Goal: Task Accomplishment & Management: Manage account settings

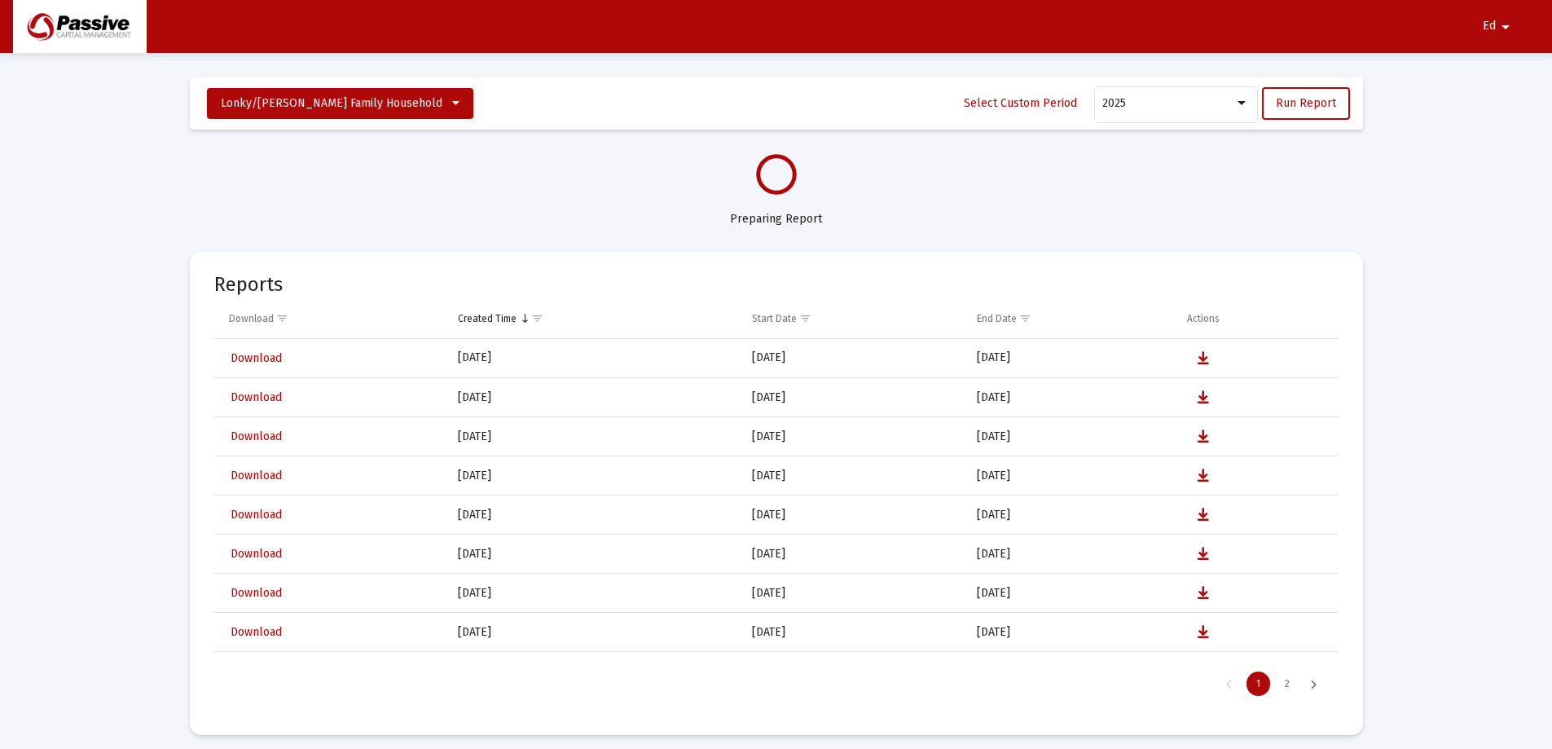
select select "View all"
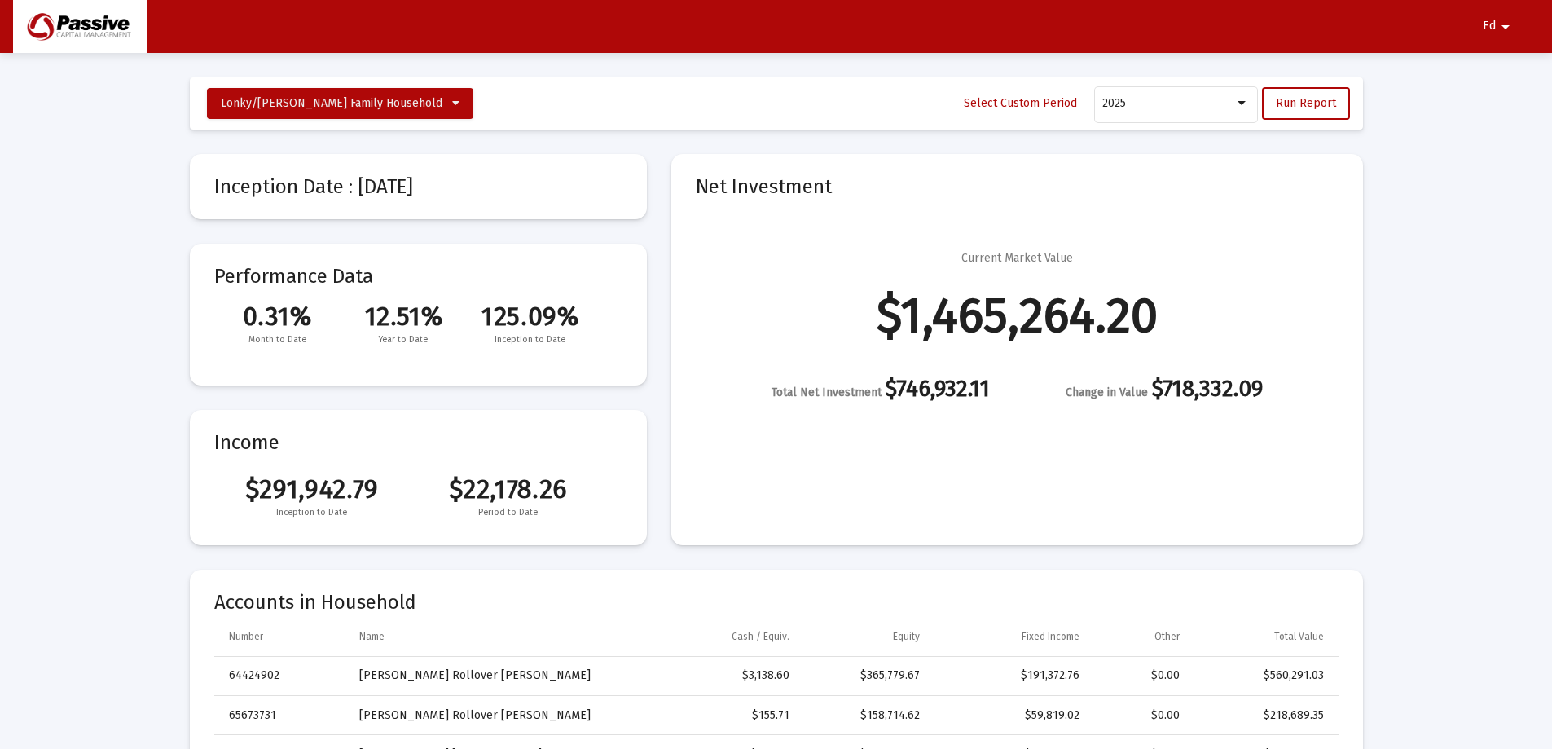
click at [1505, 27] on mat-icon "arrow_drop_down" at bounding box center [1506, 27] width 20 height 33
click at [1506, 74] on button "Logout" at bounding box center [1489, 69] width 91 height 39
